Goal: Information Seeking & Learning: Learn about a topic

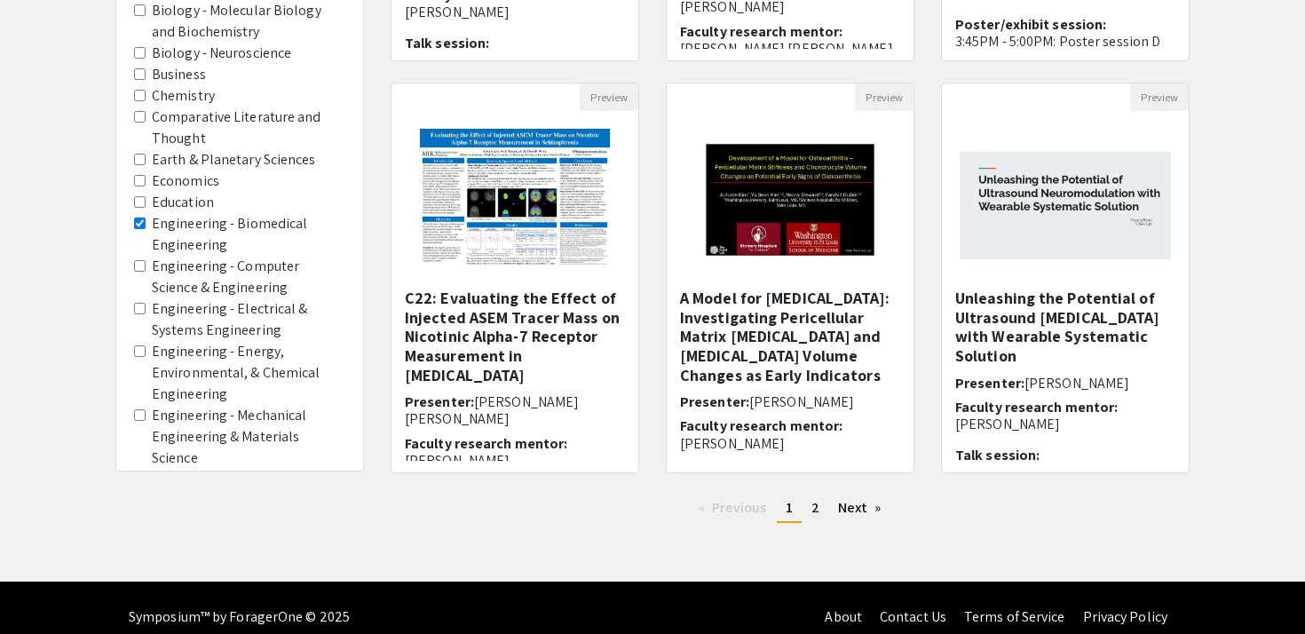
scroll to position [526, 0]
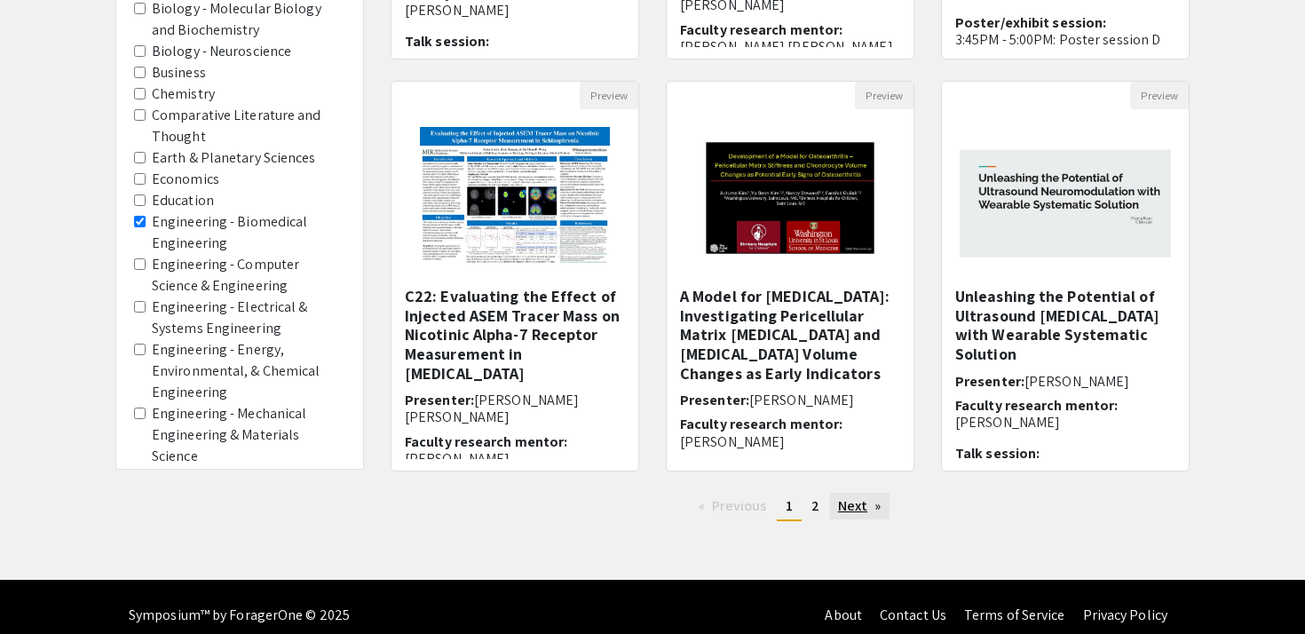
click at [856, 506] on link "Next page" at bounding box center [859, 506] width 61 height 27
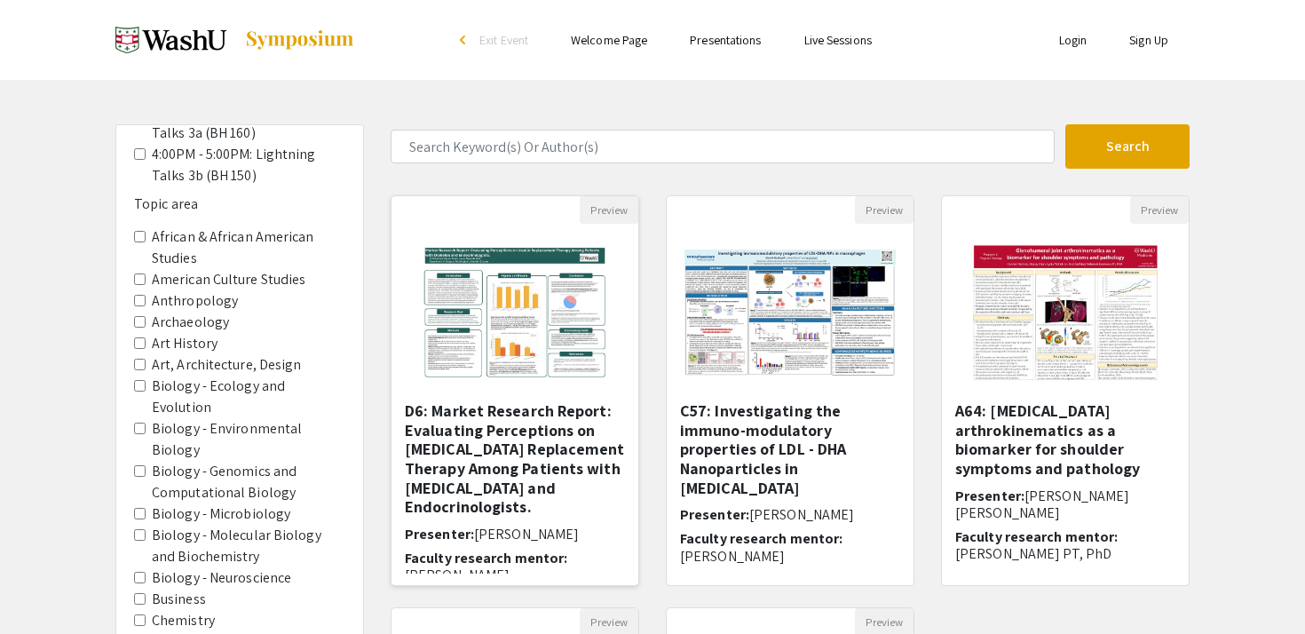
scroll to position [543, 0]
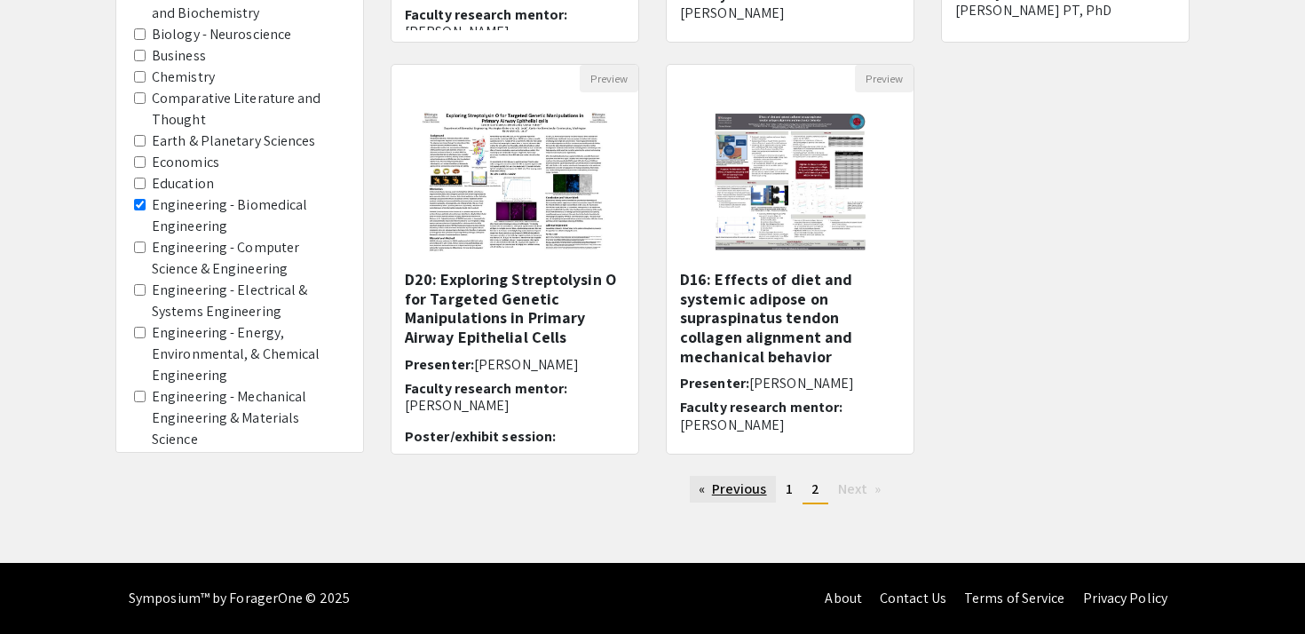
click at [705, 487] on link "Previous page" at bounding box center [733, 489] width 86 height 27
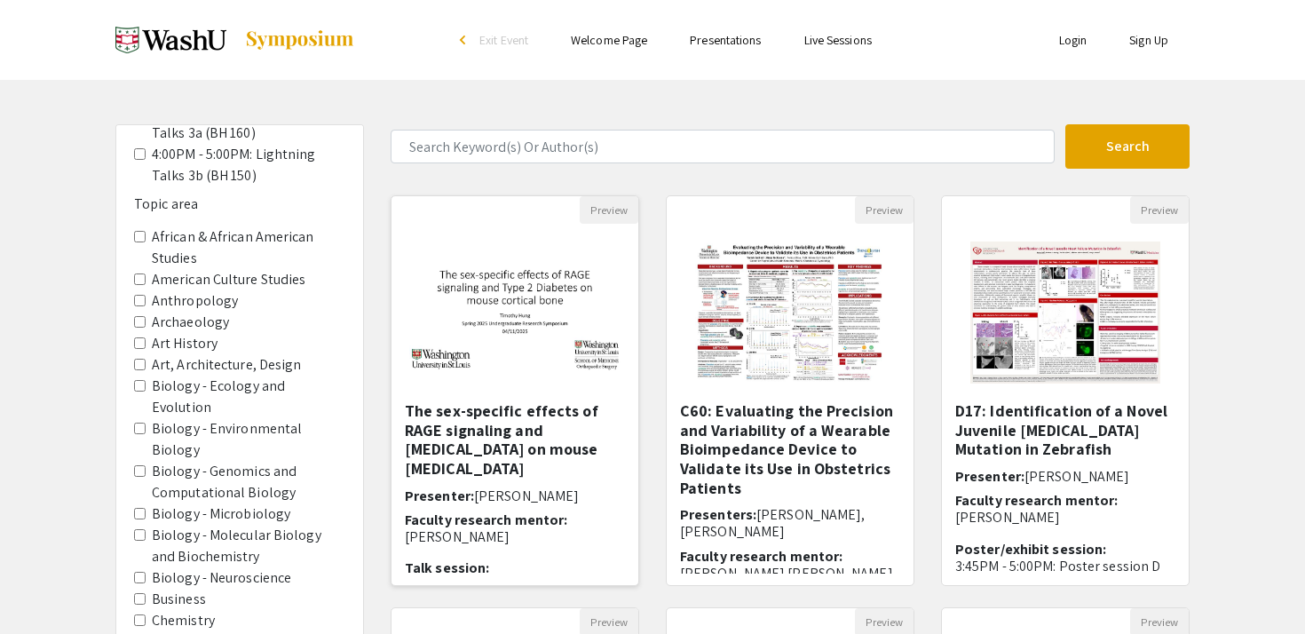
click at [451, 414] on h5 "The sex-specific effects of RAGE signaling and [MEDICAL_DATA] on mouse [MEDICAL…" at bounding box center [515, 439] width 220 height 76
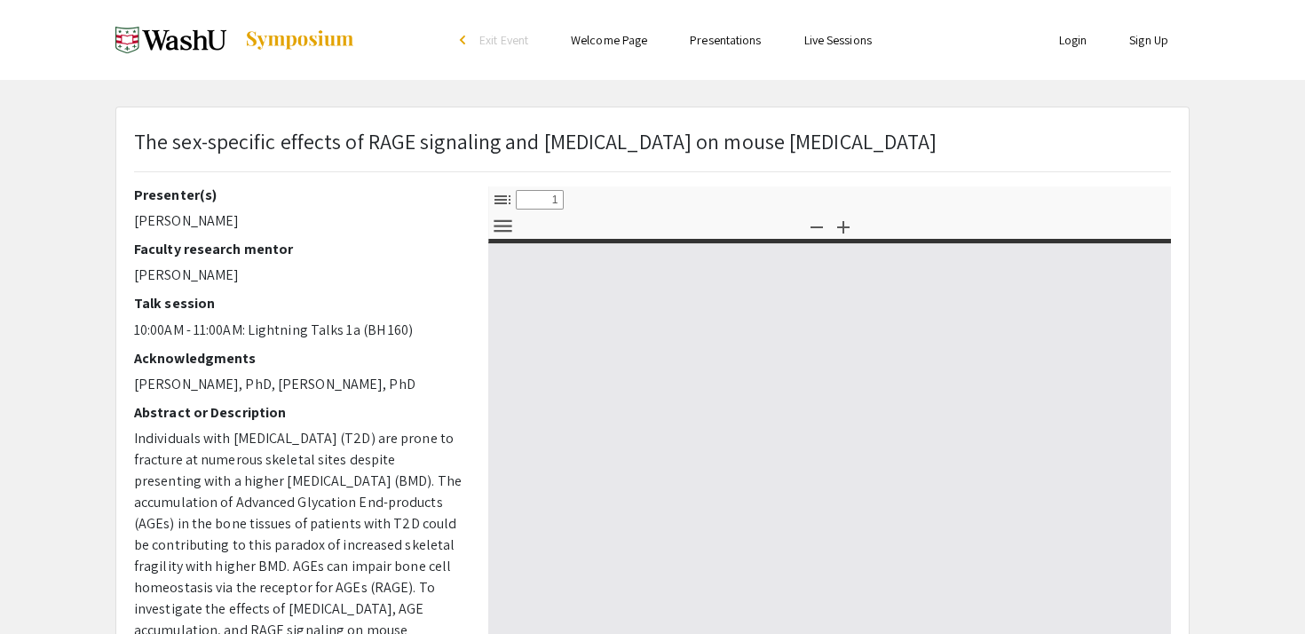
select select "custom"
type input "0"
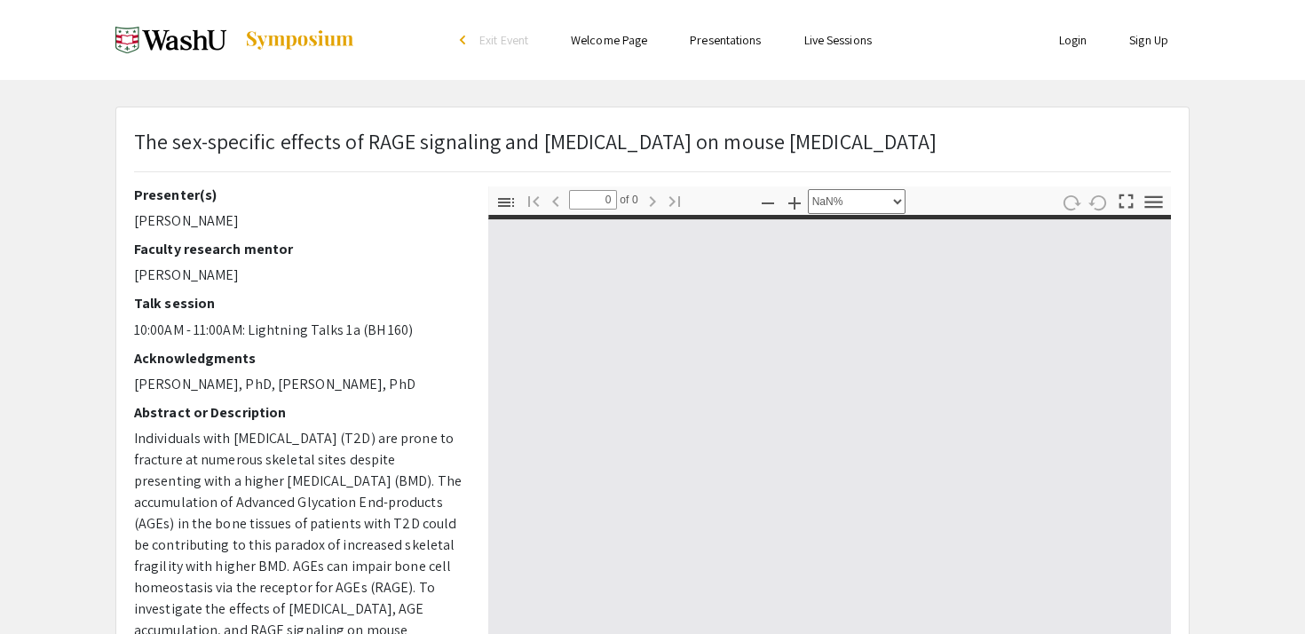
select select "auto"
type input "1"
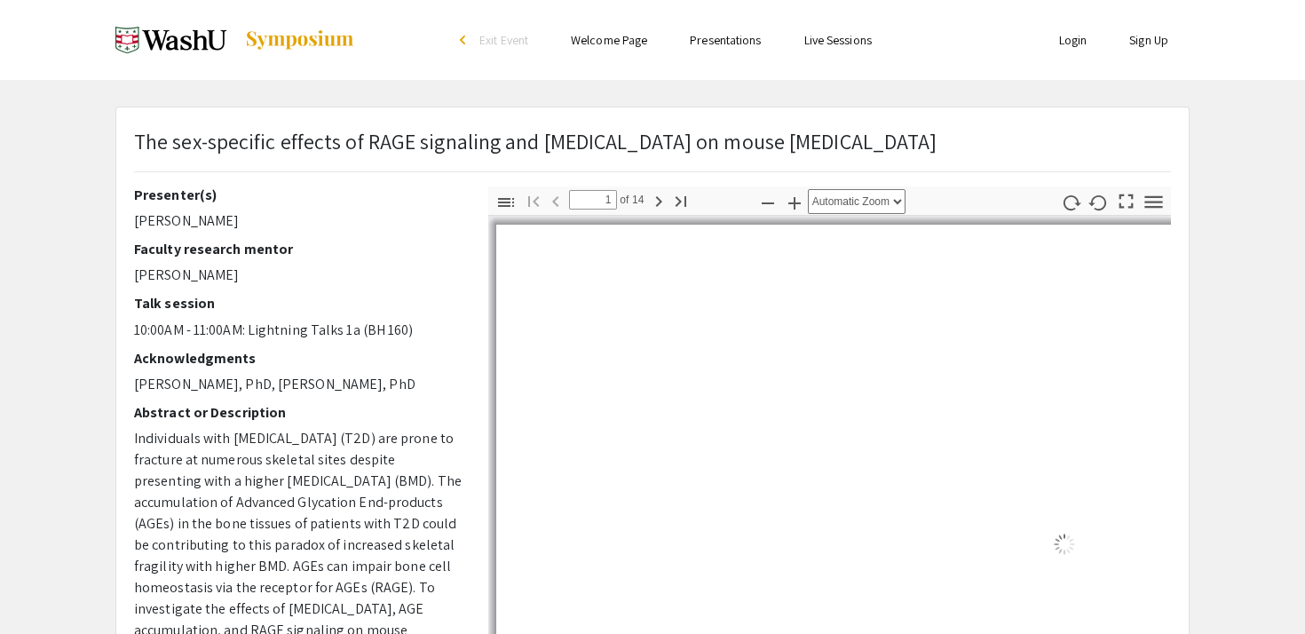
select select "auto"
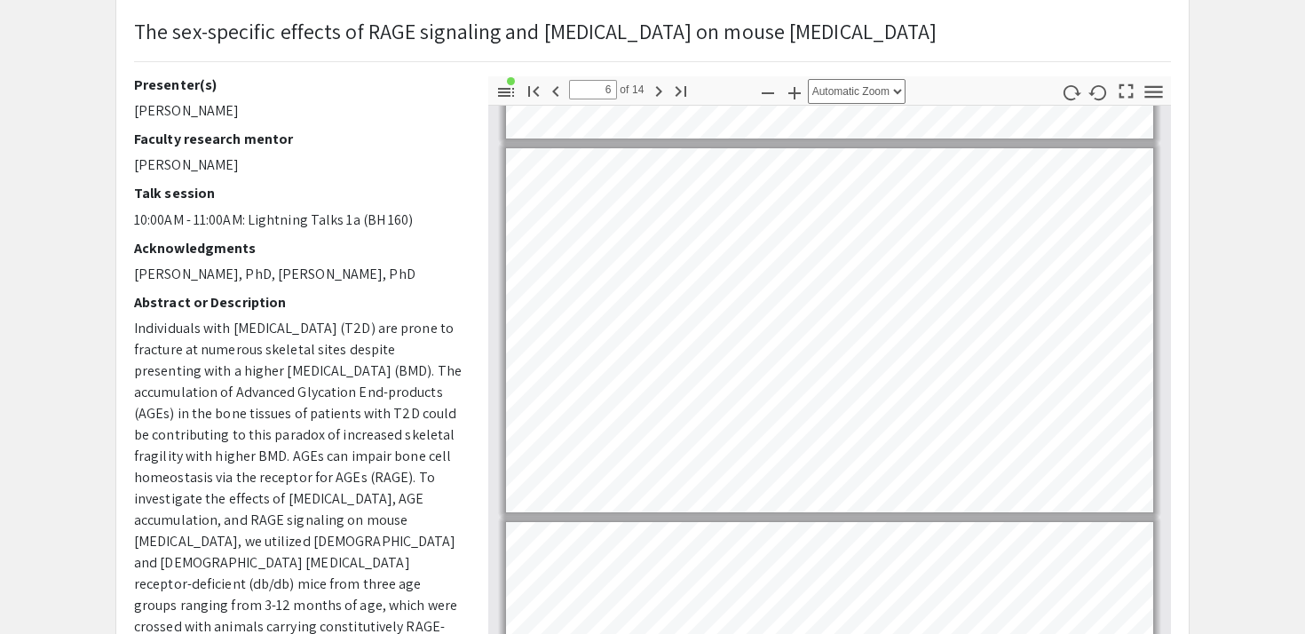
scroll to position [1836, 0]
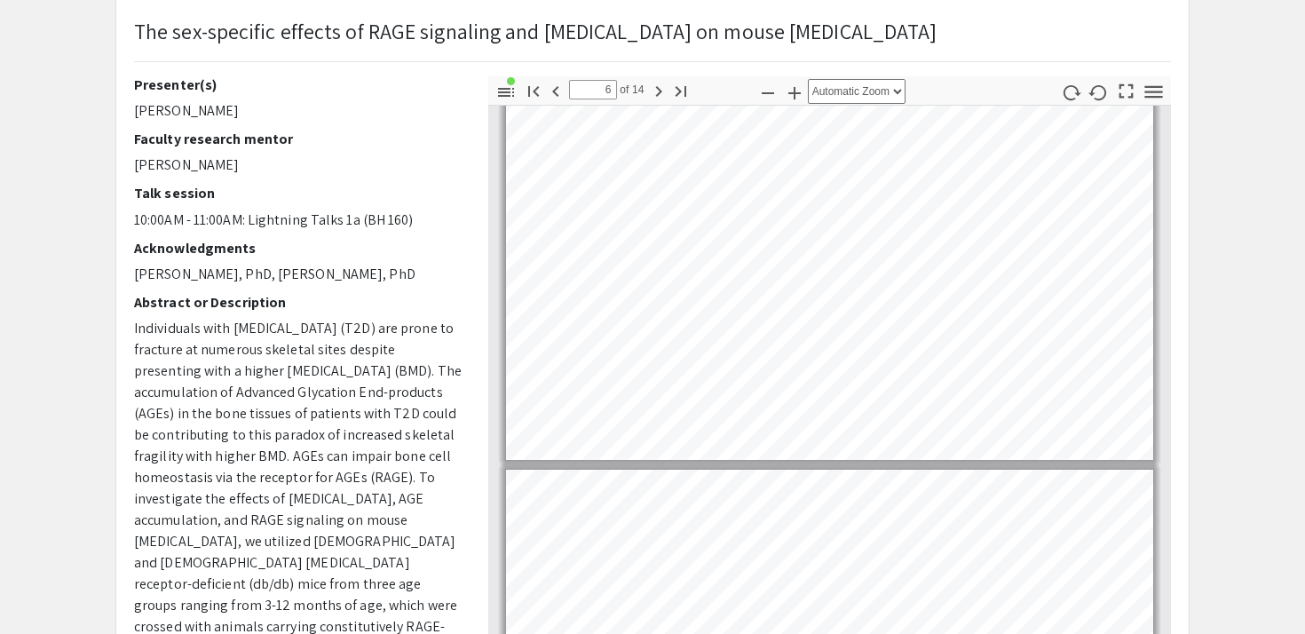
type input "7"
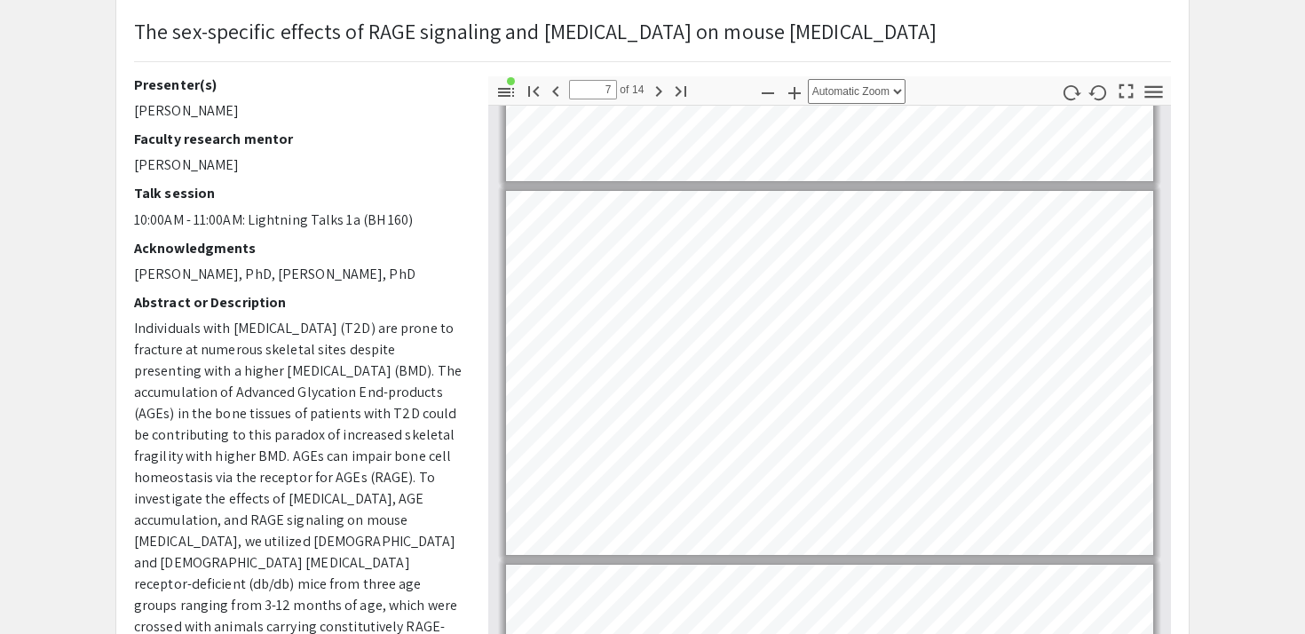
scroll to position [2174, 0]
